Goal: Check status: Check status

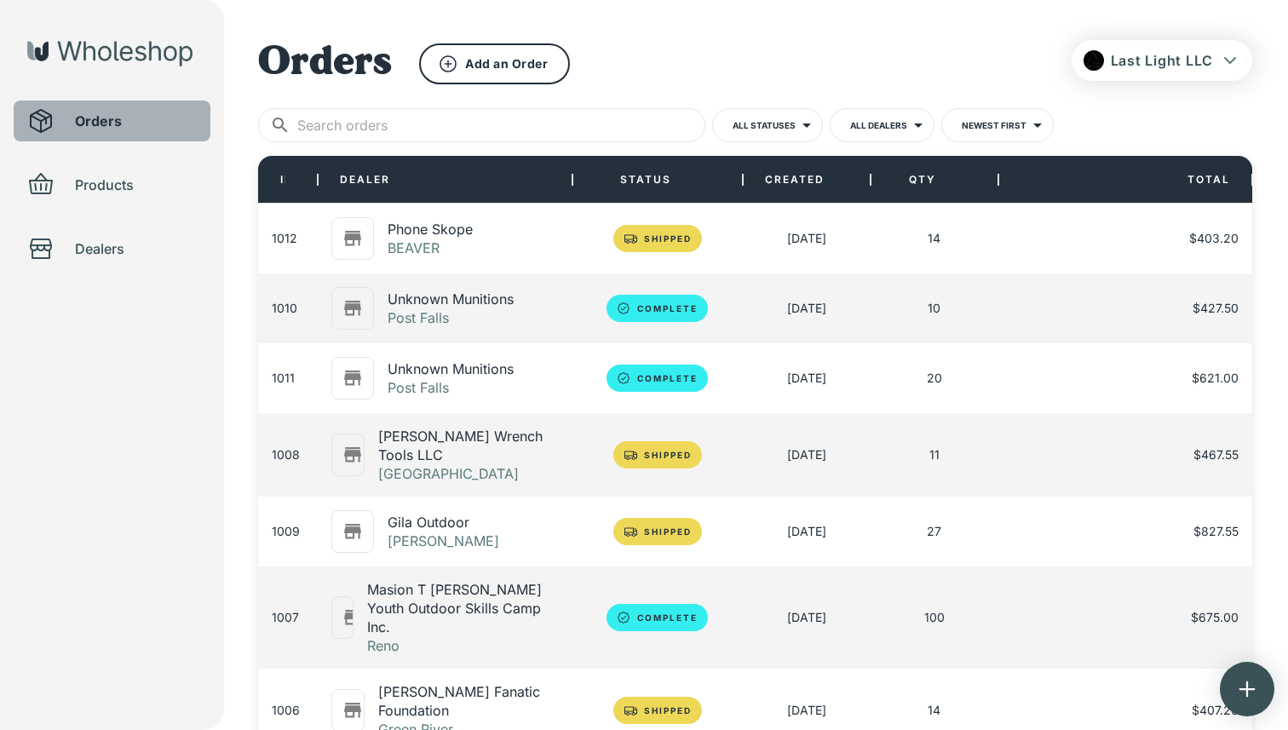
click at [112, 134] on div "Orders" at bounding box center [112, 121] width 197 height 41
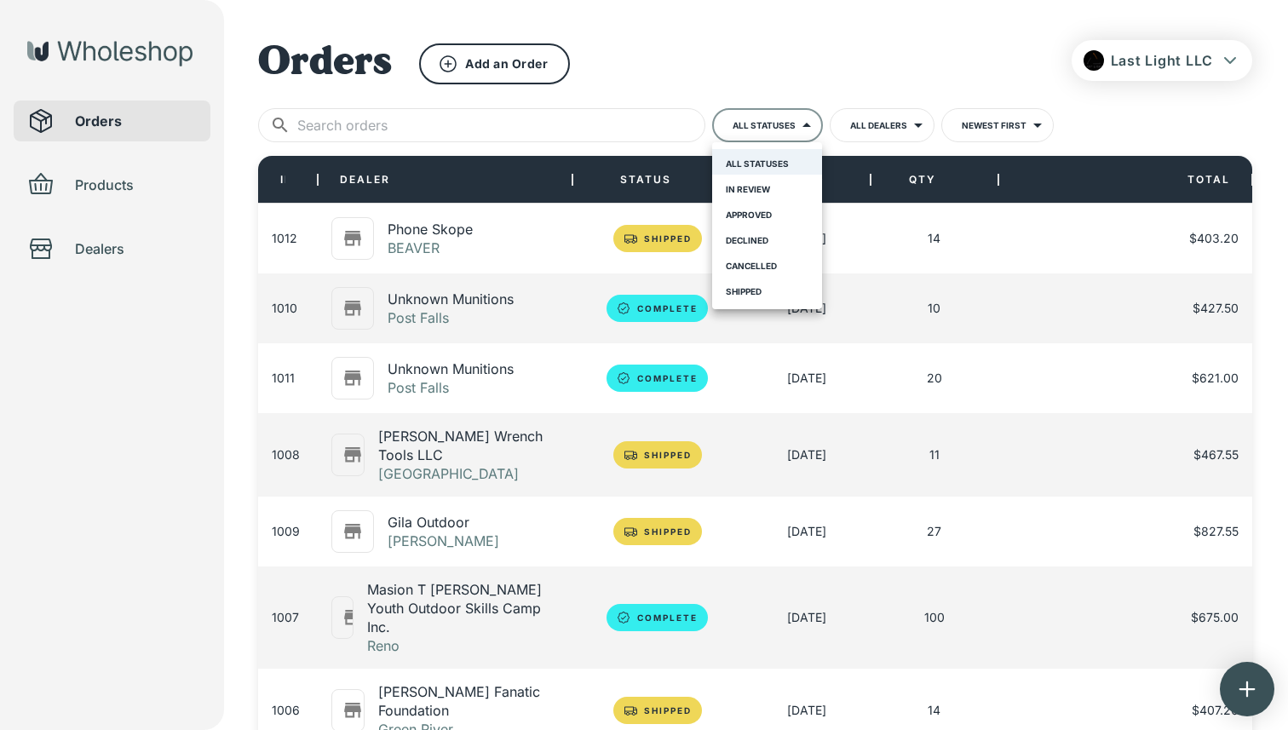
click at [796, 129] on body "**********" at bounding box center [644, 582] width 1288 height 1164
click at [488, 313] on div at bounding box center [644, 365] width 1288 height 730
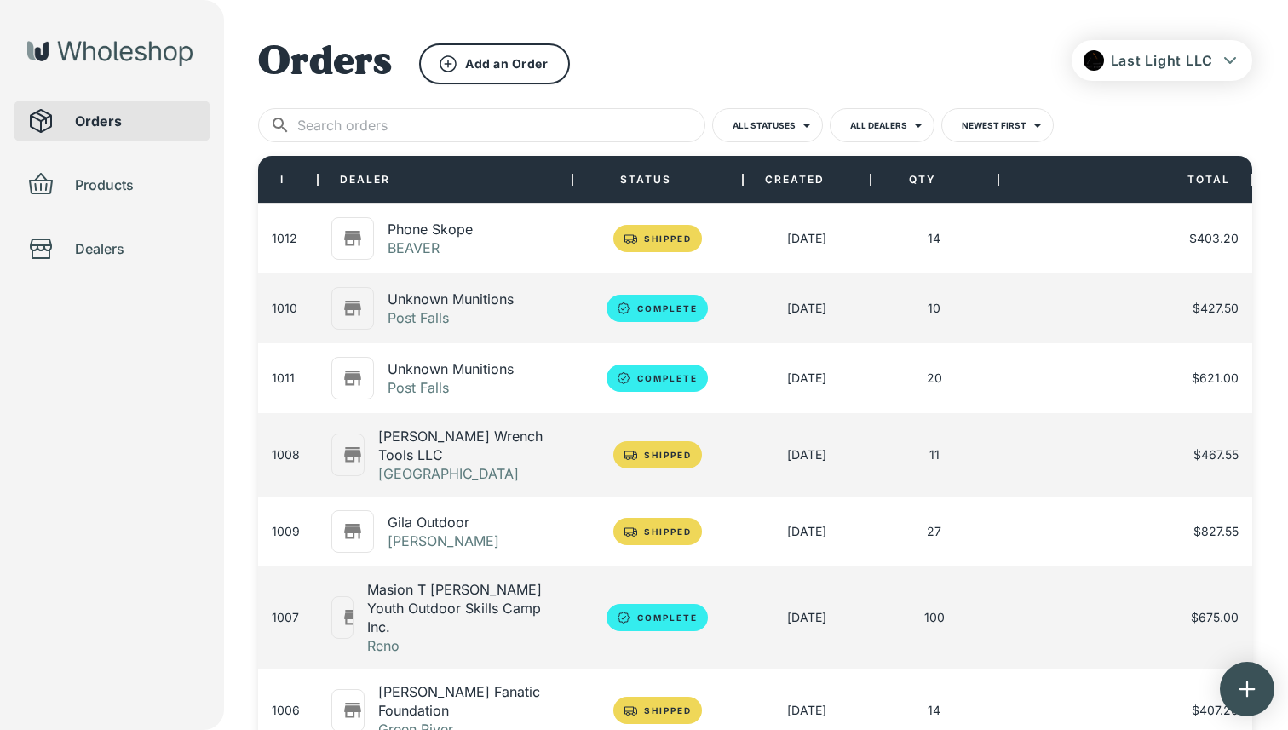
click at [455, 304] on p "Unknown Munitions" at bounding box center [451, 299] width 126 height 19
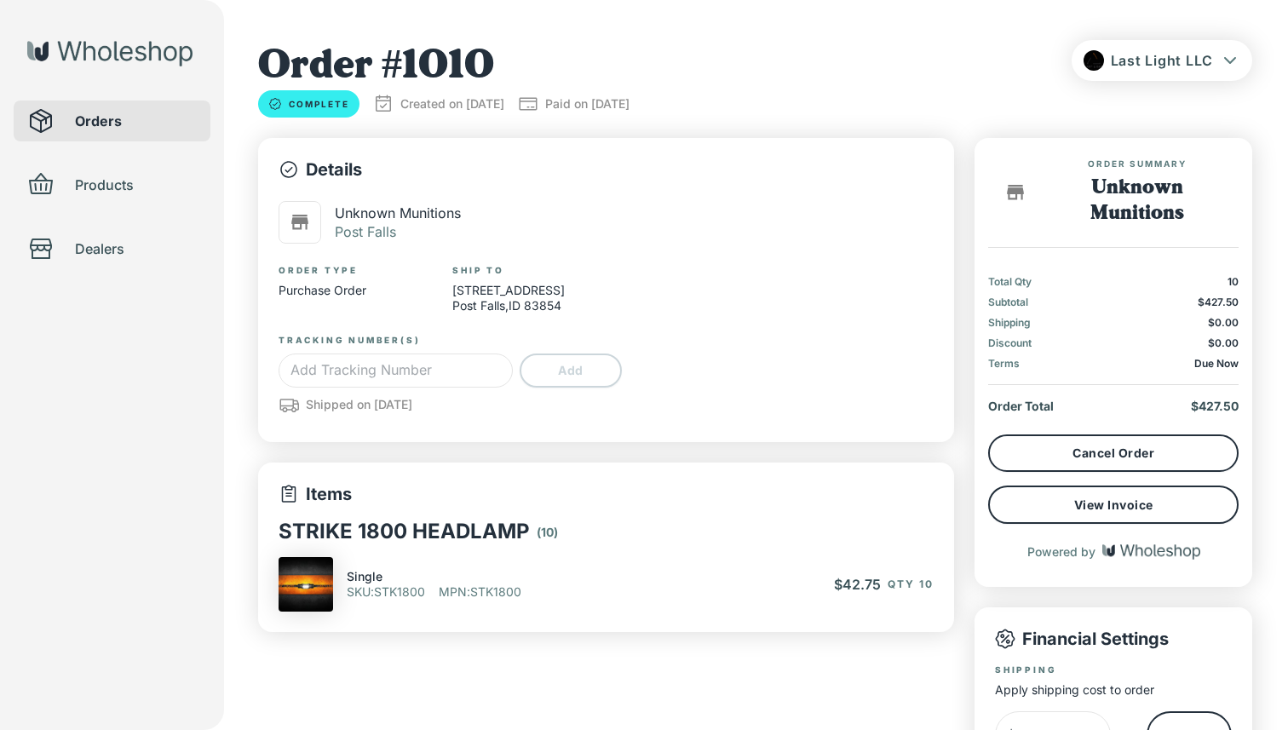
type input "*"
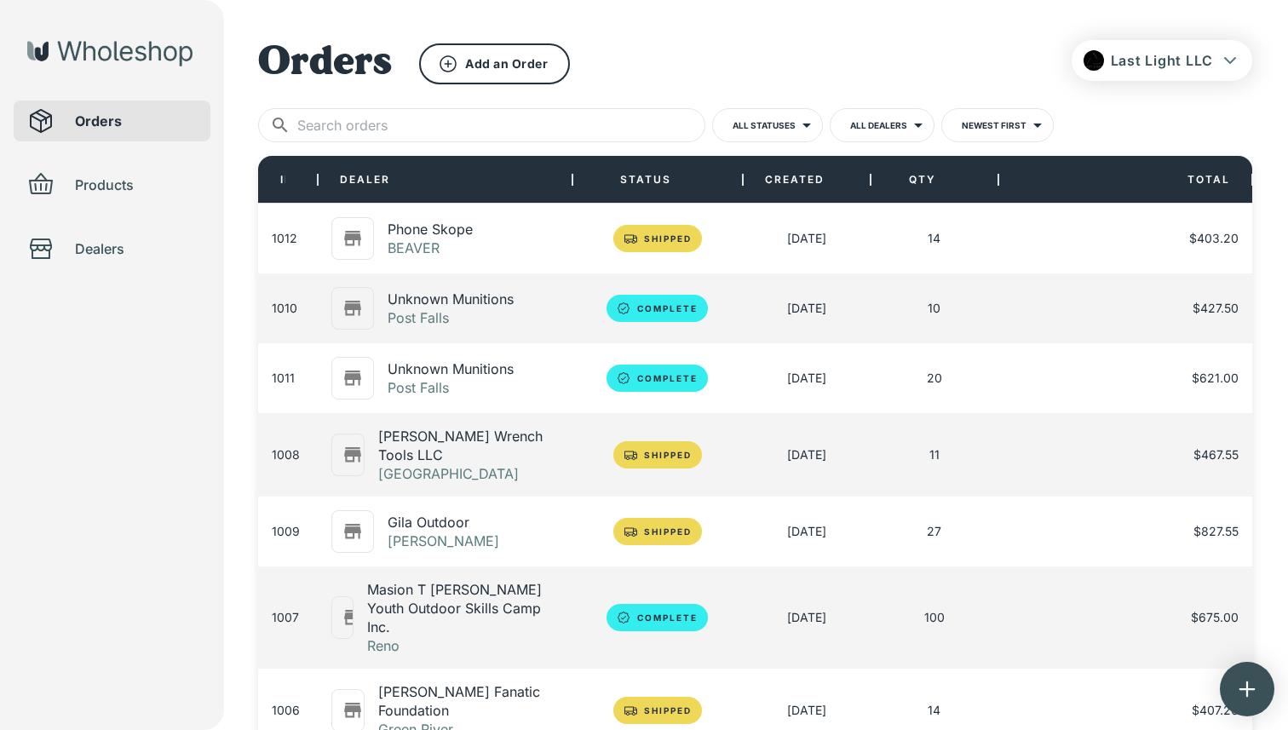
click at [488, 368] on p "Unknown Munitions" at bounding box center [451, 368] width 126 height 19
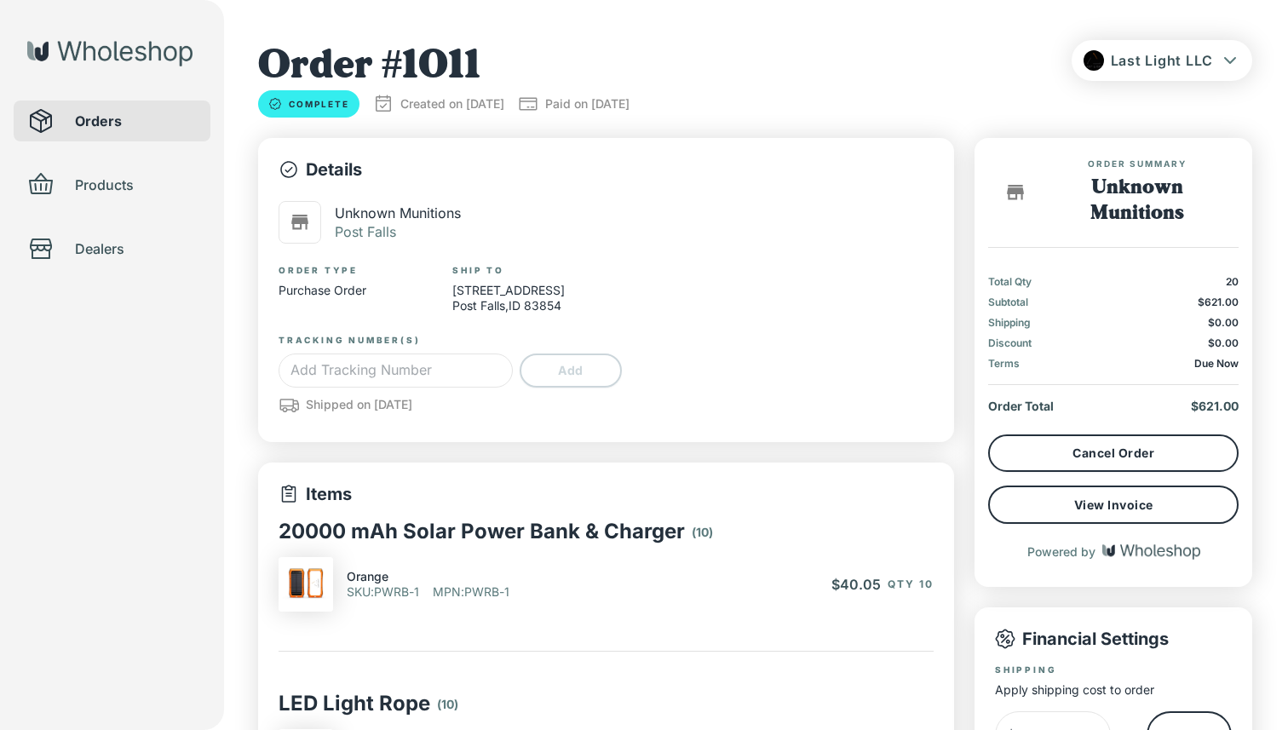
type input "*"
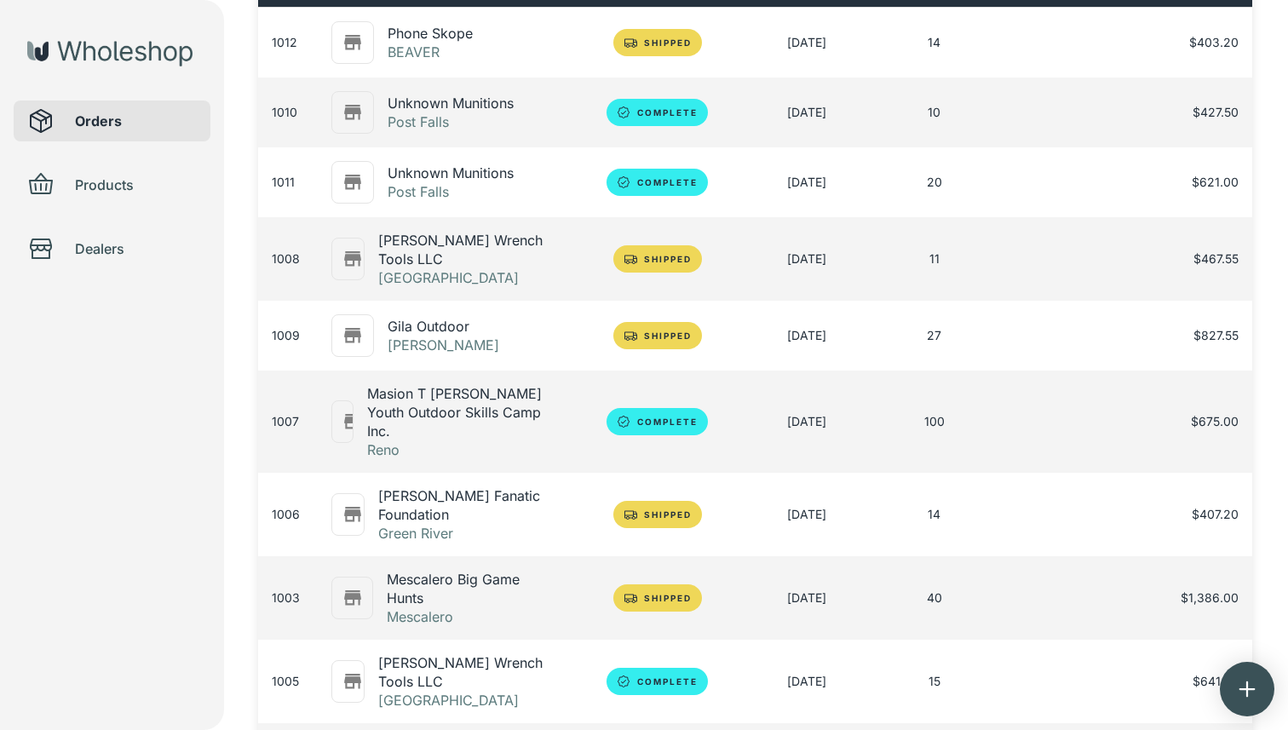
scroll to position [205, 0]
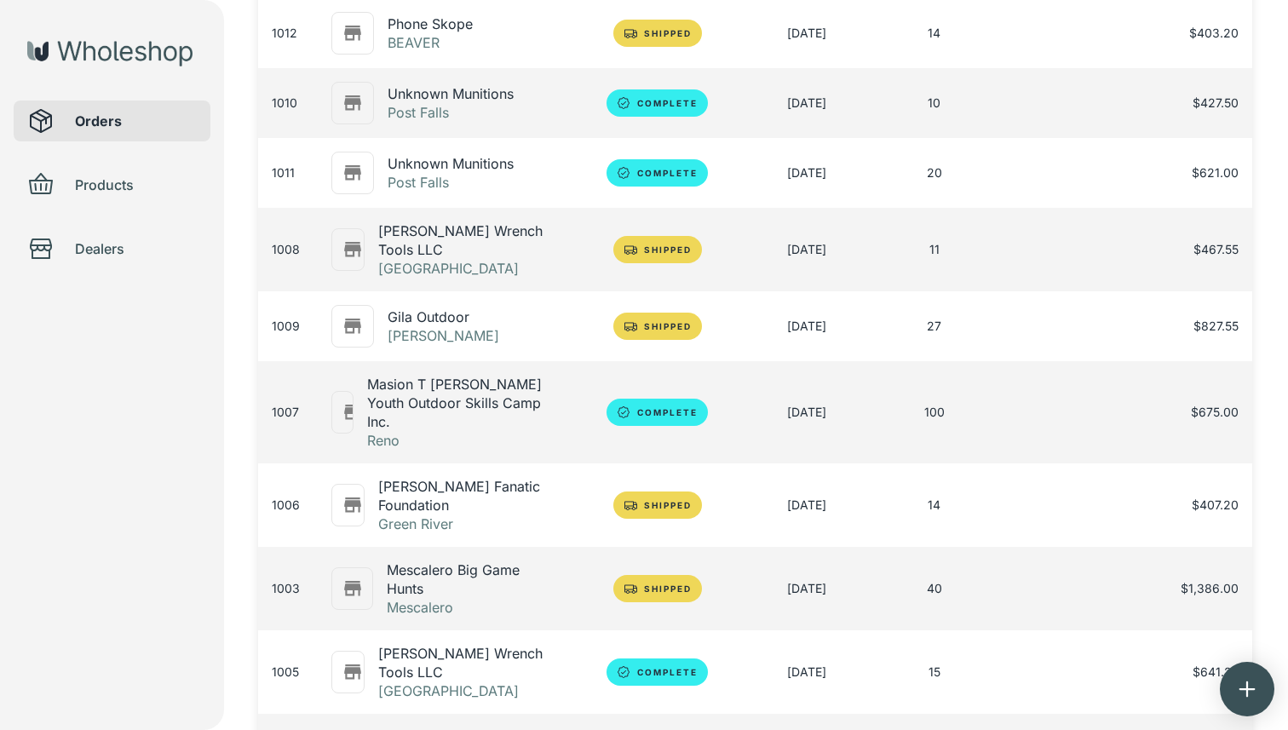
click at [451, 514] on p "Green River" at bounding box center [468, 523] width 181 height 19
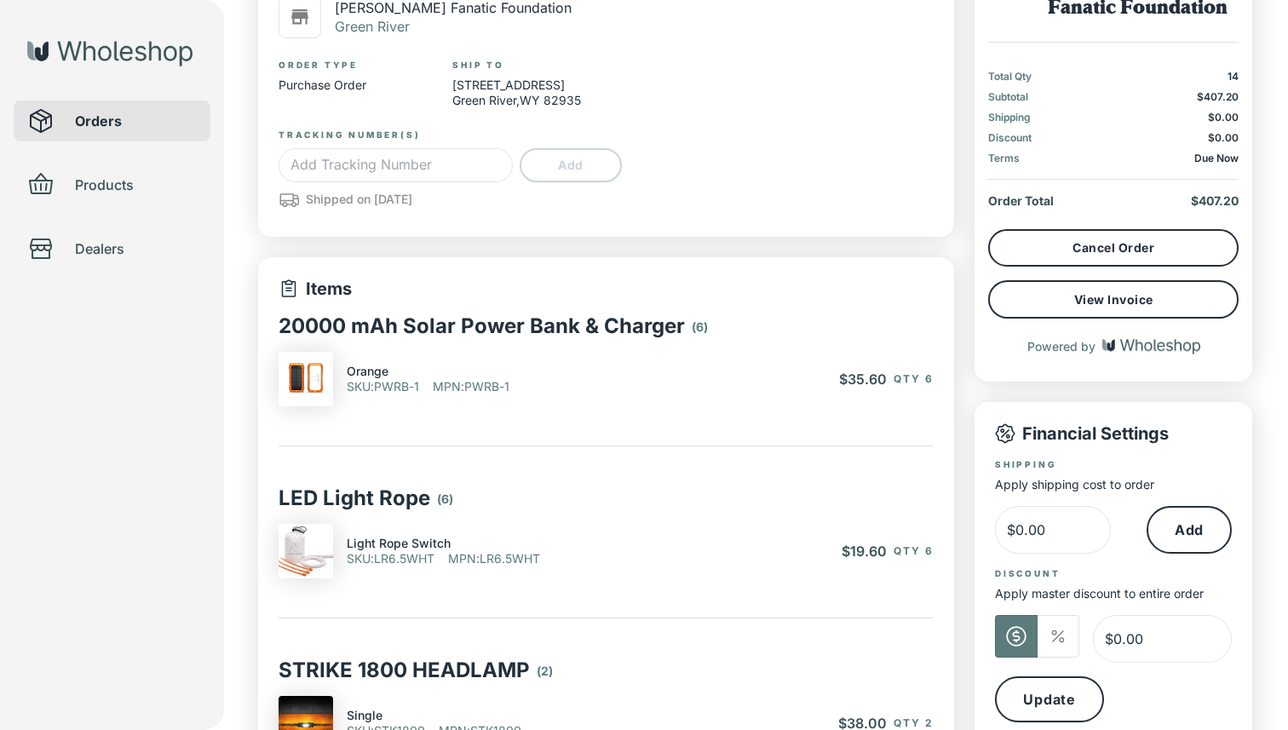
type input "*"
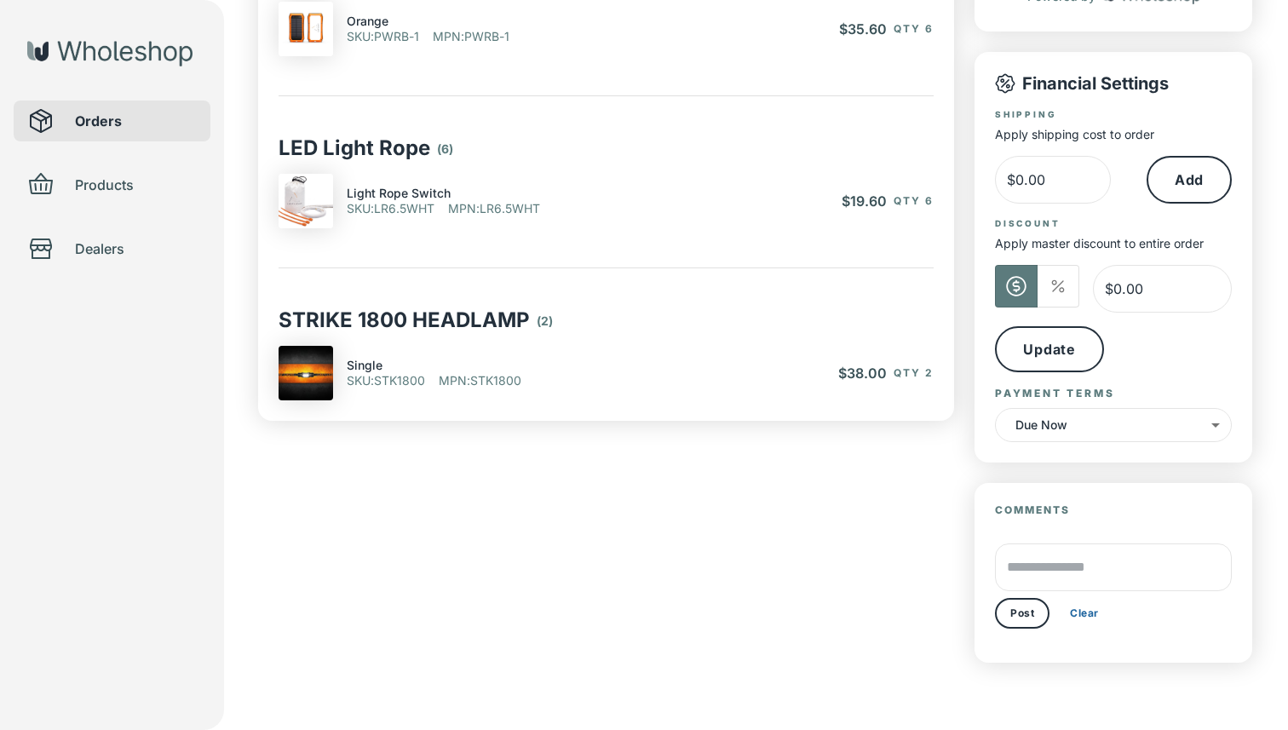
scroll to position [649, 0]
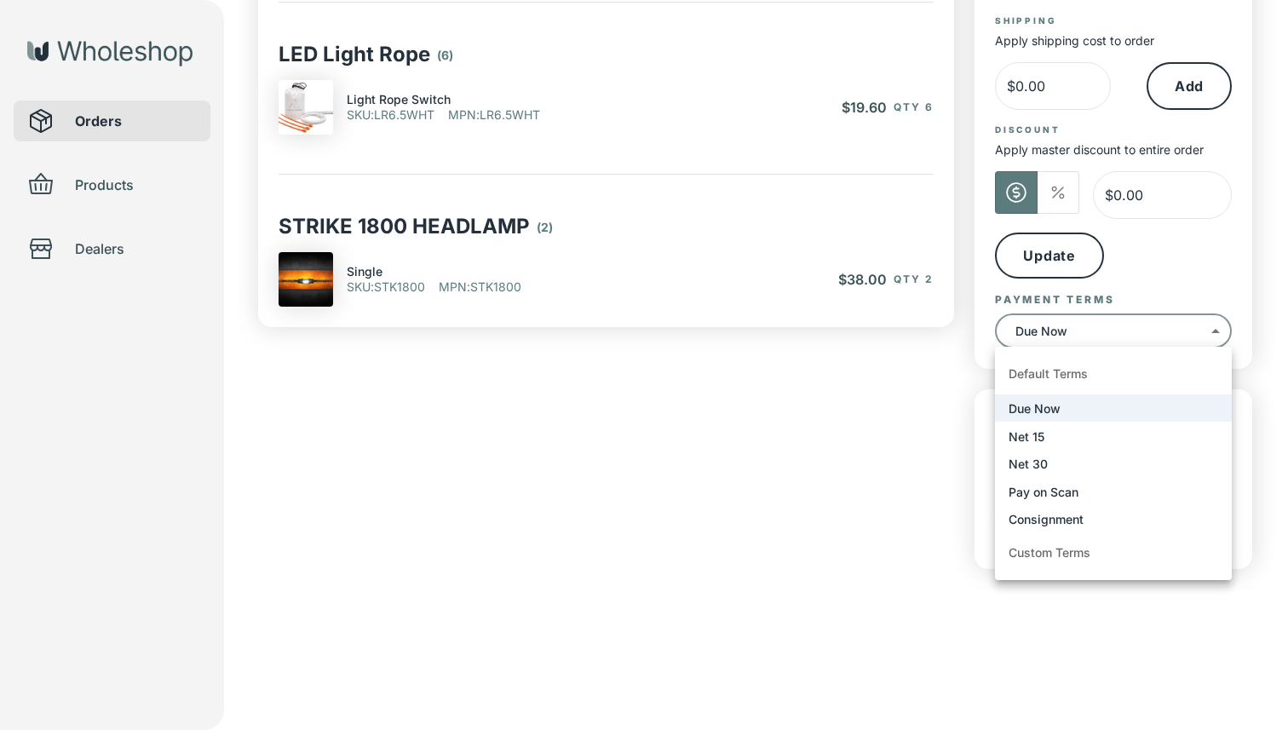
click at [1071, 330] on body "Last Light LLC Orders Products Dealers Order # 1006 Complete Created on [DATE] …" at bounding box center [644, 42] width 1288 height 1382
click at [1071, 330] on div at bounding box center [644, 365] width 1288 height 730
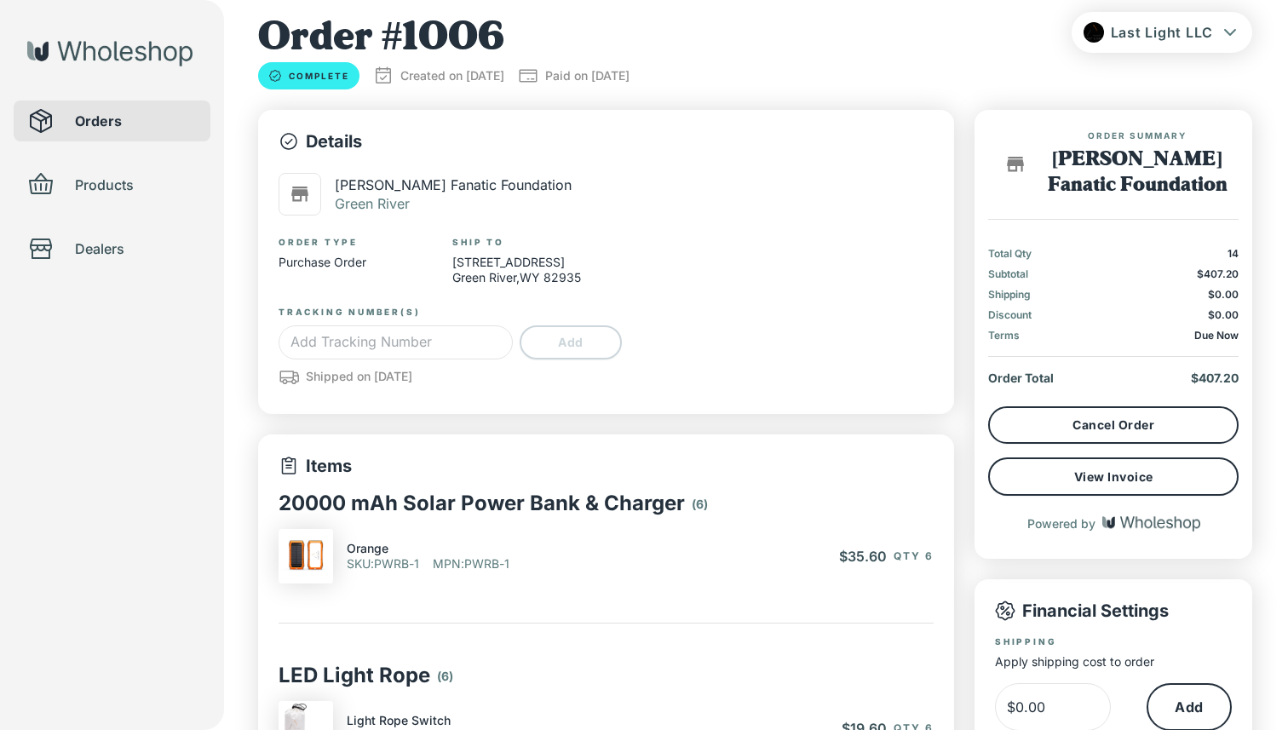
scroll to position [0, 0]
